Goal: Transaction & Acquisition: Purchase product/service

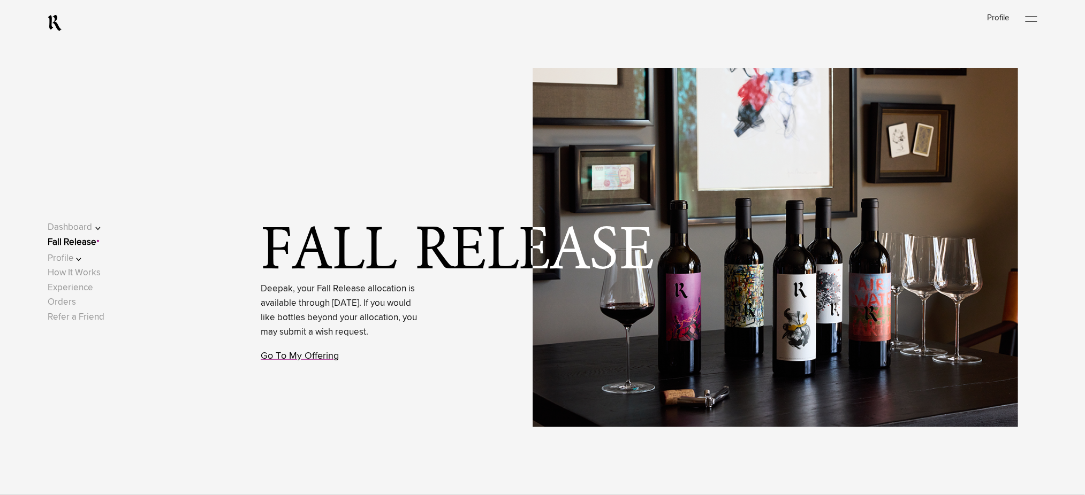
click at [293, 361] on link "Go To My Offering" at bounding box center [300, 357] width 78 height 10
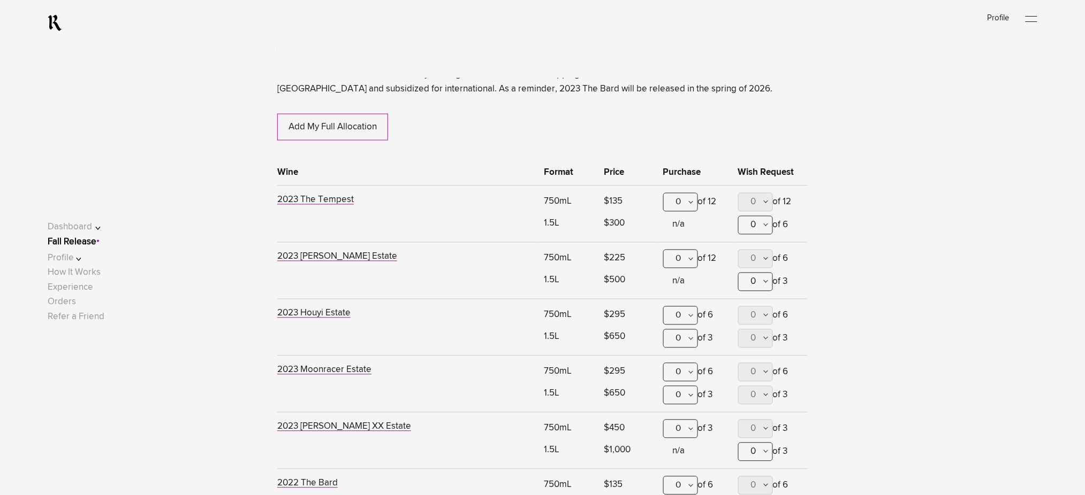
scroll to position [703, 0]
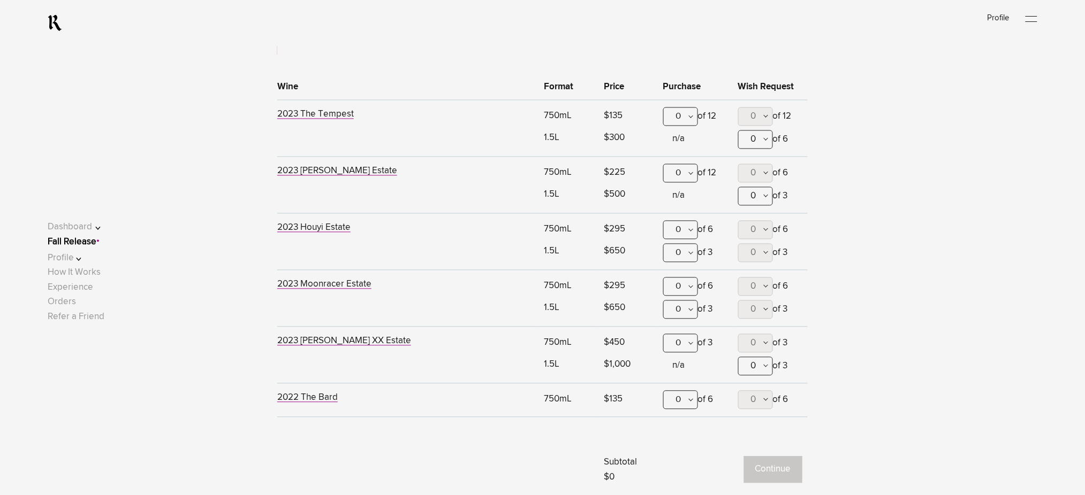
drag, startPoint x: 692, startPoint y: 174, endPoint x: 692, endPoint y: 180, distance: 6.4
click at [692, 174] on div "0" at bounding box center [680, 173] width 35 height 19
click at [763, 171] on button "0" at bounding box center [755, 173] width 35 height 19
click at [752, 346] on span "6" at bounding box center [754, 359] width 5 height 27
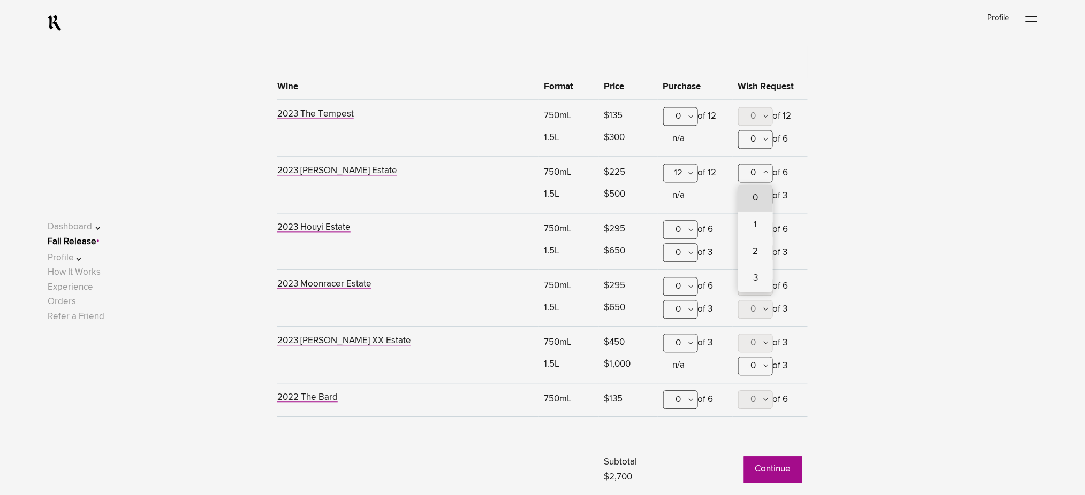
type lightning-combobox "6"
click at [755, 197] on span "0" at bounding box center [753, 196] width 5 height 9
click at [754, 252] on span "1" at bounding box center [754, 248] width 3 height 27
type lightning-combobox "1"
click at [757, 141] on button "0" at bounding box center [755, 140] width 35 height 19
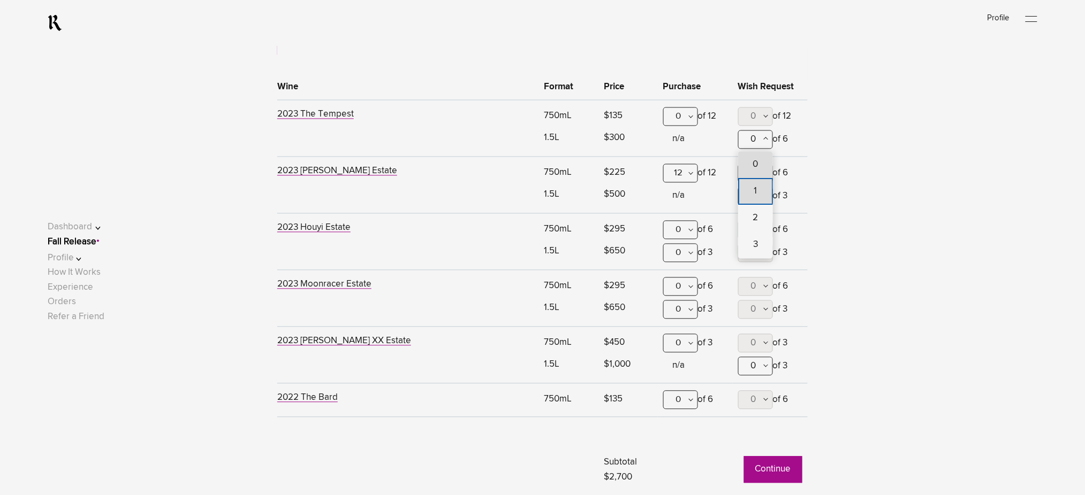
click at [750, 188] on span "1" at bounding box center [755, 192] width 35 height 27
type lightning-combobox "1"
click at [756, 366] on button "0" at bounding box center [755, 366] width 35 height 19
click at [750, 445] on span "2" at bounding box center [755, 445] width 35 height 27
type lightning-combobox "2"
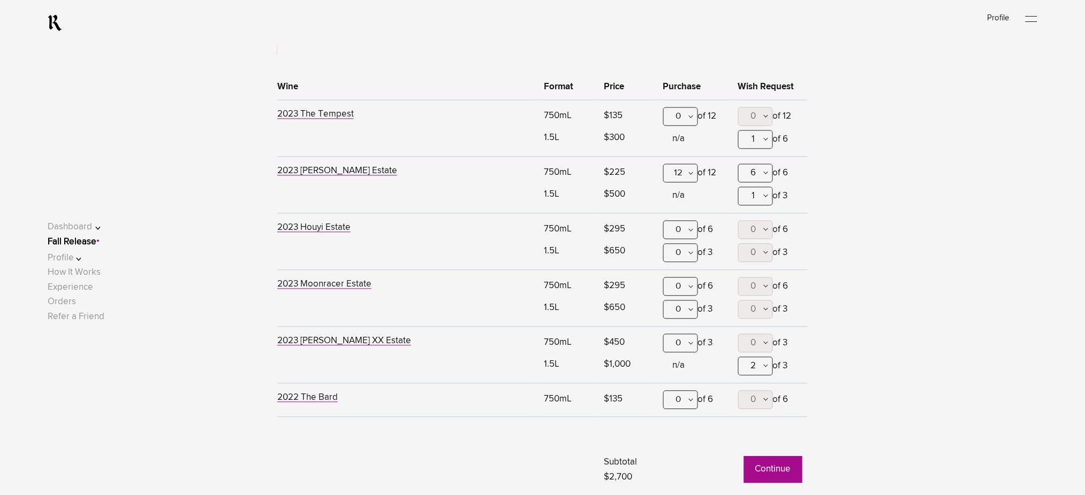
click at [769, 472] on button "Continue" at bounding box center [773, 470] width 58 height 27
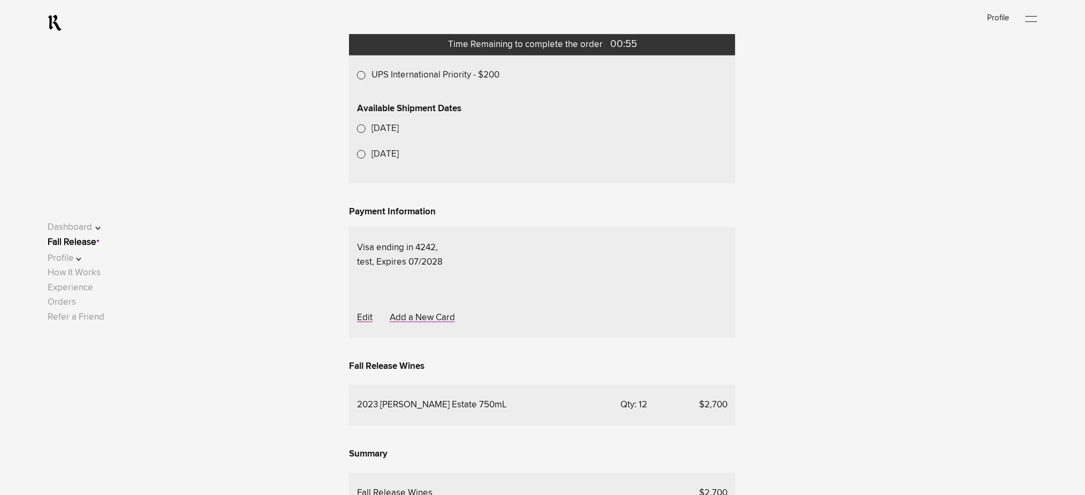
scroll to position [428, 0]
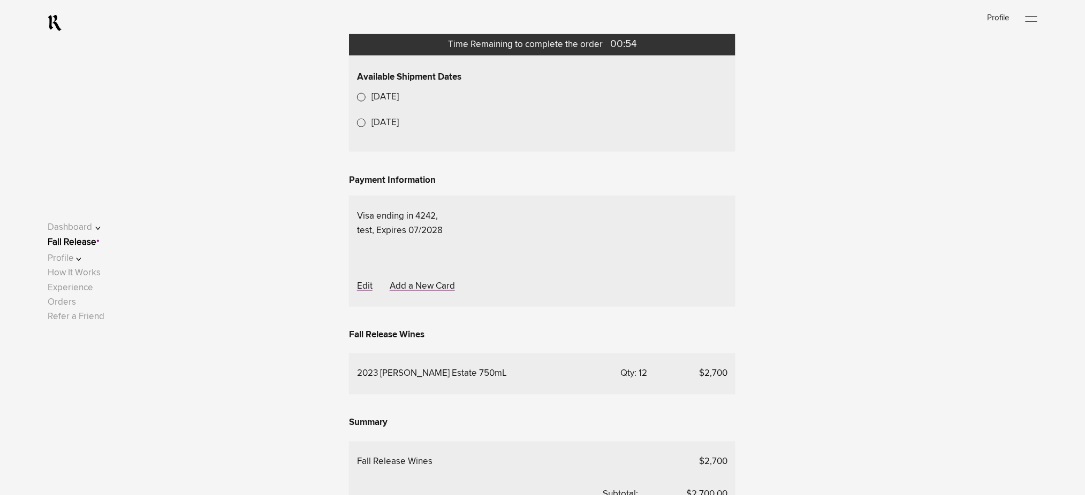
click at [399, 102] on lightning-formatted-date-time "[DATE]" at bounding box center [384, 97] width 27 height 9
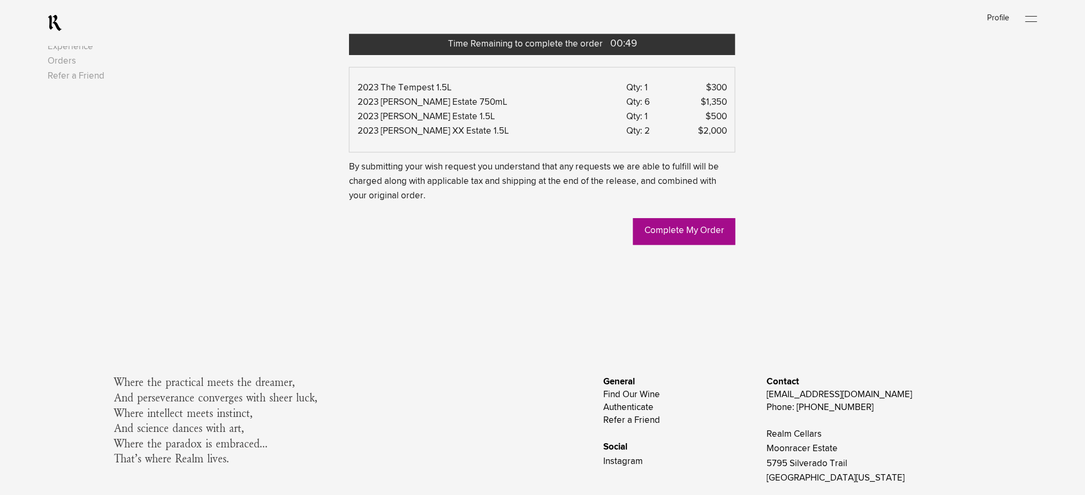
scroll to position [998, 0]
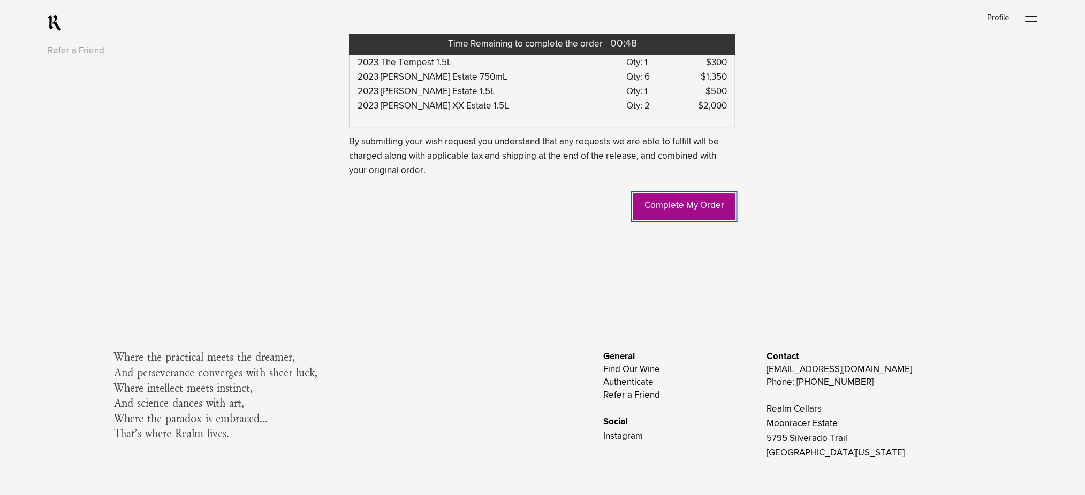
click at [658, 220] on link "Complete My Order" at bounding box center [684, 206] width 102 height 27
